Goal: Transaction & Acquisition: Purchase product/service

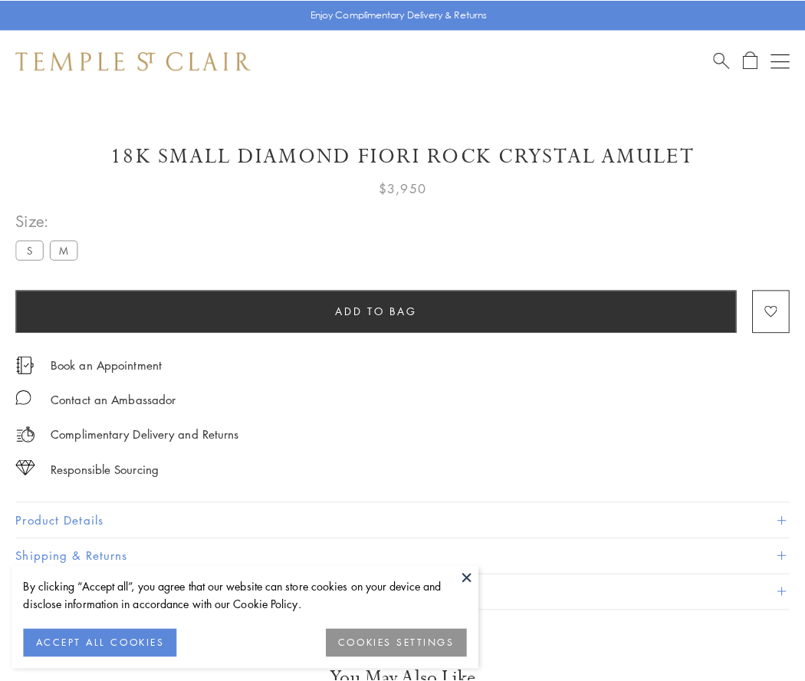
scroll to position [14, 0]
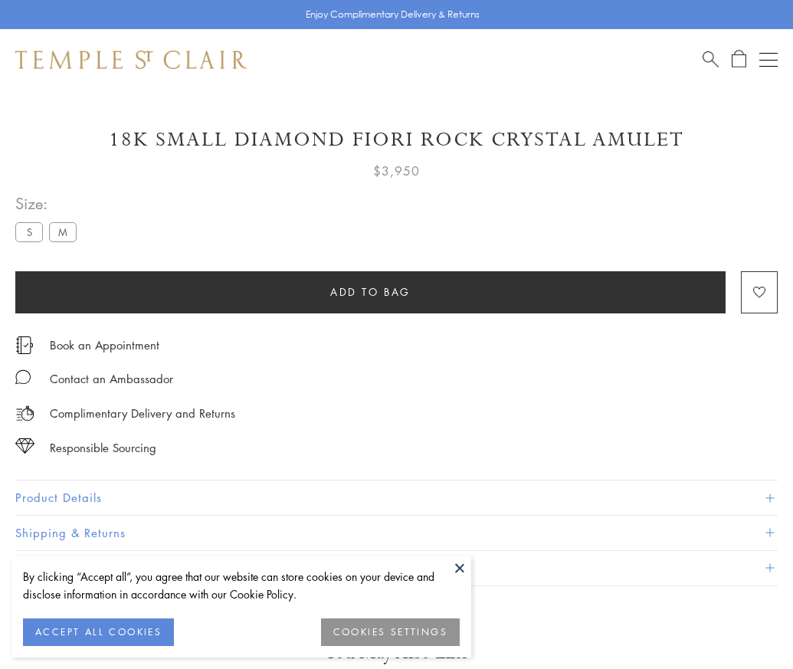
click at [370, 291] on span "Add to bag" at bounding box center [370, 292] width 80 height 17
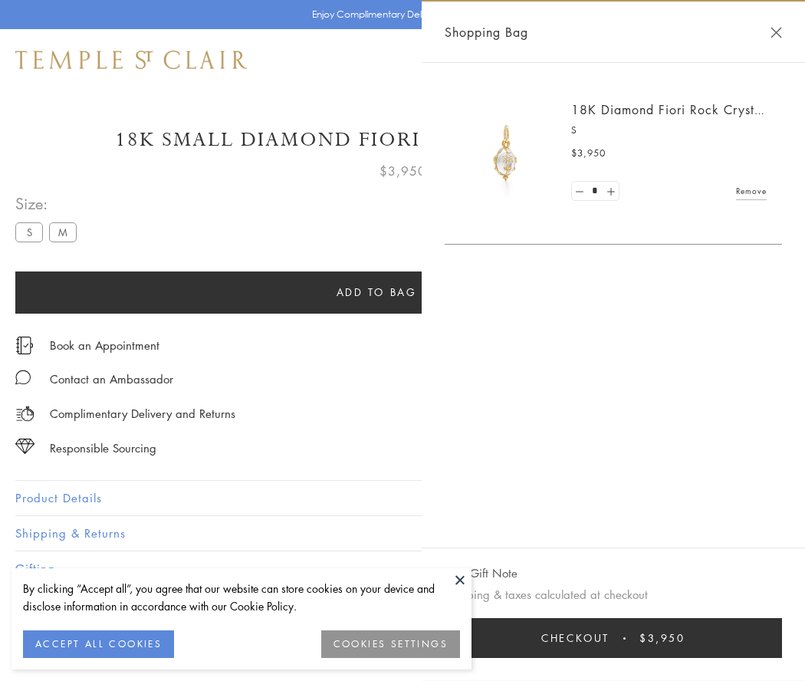
click at [609, 638] on span "Checkout" at bounding box center [575, 637] width 68 height 17
